Goal: Find specific page/section: Find specific page/section

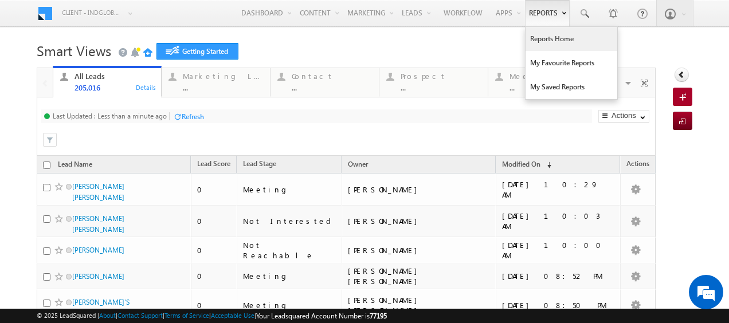
click at [549, 37] on link "Reports Home" at bounding box center [572, 39] width 92 height 24
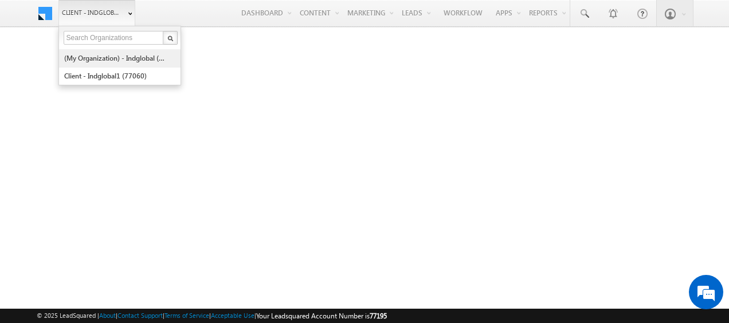
click at [100, 55] on link "(My Organization) - indglobal (48060)" at bounding box center [116, 58] width 105 height 18
